Goal: Check status: Check status

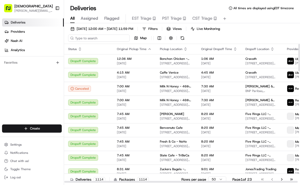
click at [90, 38] on input at bounding box center [98, 38] width 61 height 7
type input "m"
type input "emperor"
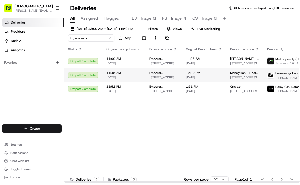
click at [182, 71] on td "12:20 PM [DATE]" at bounding box center [204, 75] width 44 height 14
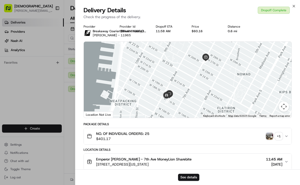
click at [269, 136] on img "button" at bounding box center [269, 136] width 7 height 7
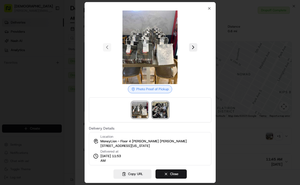
click at [161, 112] on img at bounding box center [160, 110] width 16 height 16
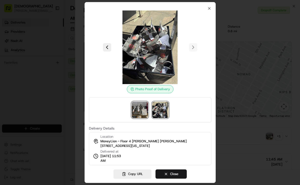
click at [143, 110] on img at bounding box center [140, 110] width 16 height 16
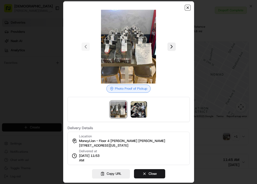
click at [188, 8] on icon "button" at bounding box center [188, 8] width 4 height 4
